Goal: Download file/media: Download file/media

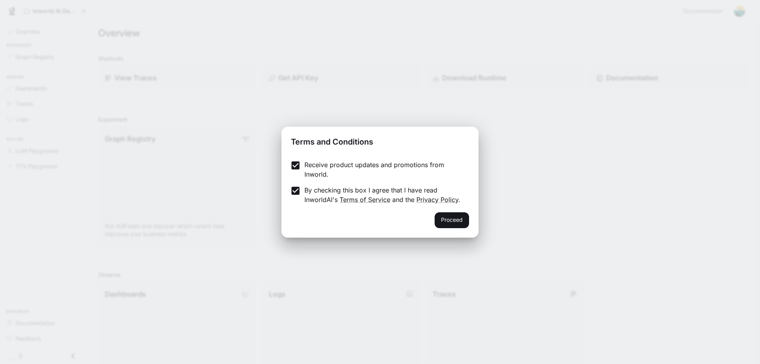
click at [445, 215] on button "Proceed" at bounding box center [452, 220] width 34 height 16
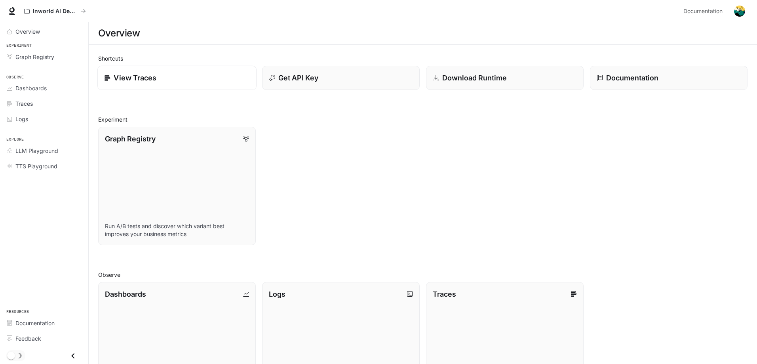
click at [137, 78] on p "View Traces" at bounding box center [135, 77] width 43 height 11
click at [700, 12] on span "Documentation" at bounding box center [702, 11] width 39 height 10
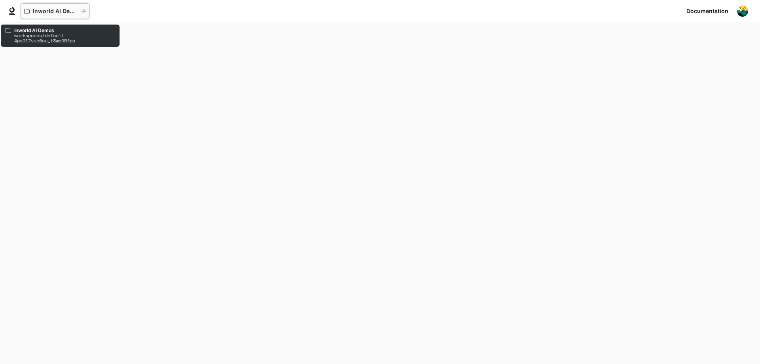
click at [44, 8] on p "Inworld AI Demos" at bounding box center [55, 11] width 44 height 7
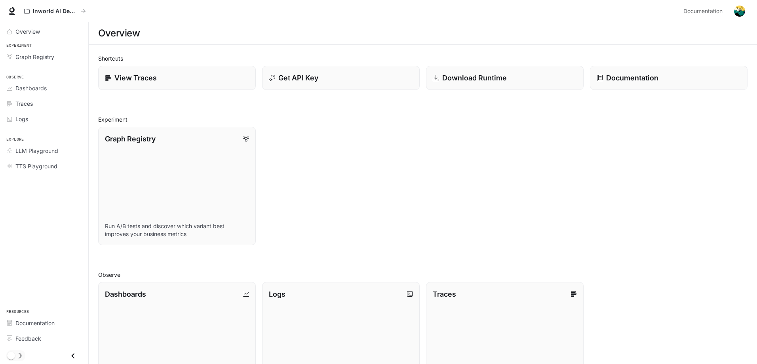
click at [327, 118] on h2 "Experiment" at bounding box center [422, 119] width 649 height 8
click at [485, 80] on p "Download Runtime" at bounding box center [473, 77] width 65 height 11
